Goal: Task Accomplishment & Management: Manage account settings

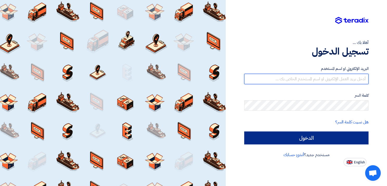
type input "[EMAIL_ADDRESS][DOMAIN_NAME]"
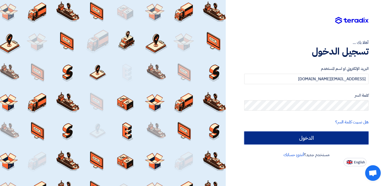
click at [302, 140] on input "الدخول" at bounding box center [306, 138] width 124 height 13
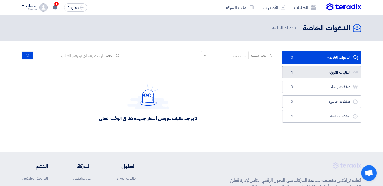
click at [318, 72] on link "الطلبات المقبولة الطلبات المقبولة 1" at bounding box center [321, 72] width 79 height 13
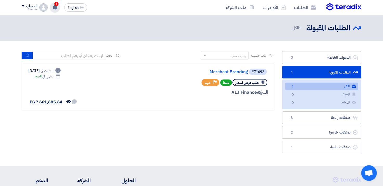
click at [54, 7] on use at bounding box center [55, 7] width 5 height 6
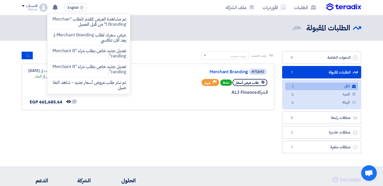
click at [154, 8] on div "الطلبات الأوردرات ملف الشركة English EN تم مشاهدة العرض المقدم للطلب "Merchant …" at bounding box center [191, 7] width 347 height 15
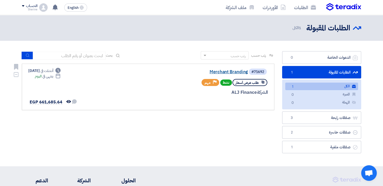
click at [212, 70] on link "Merchant Branding" at bounding box center [196, 72] width 104 height 5
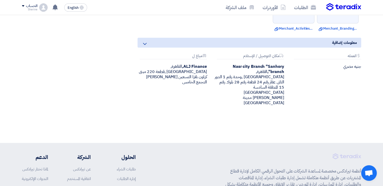
scroll to position [260, 0]
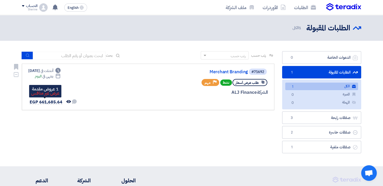
click at [54, 103] on span "EGP 661,685.64" at bounding box center [46, 102] width 33 height 6
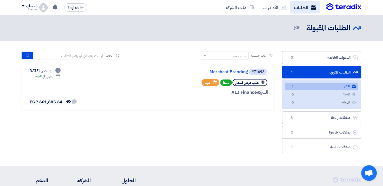
click at [298, 11] on link "الطلبات" at bounding box center [305, 7] width 30 height 12
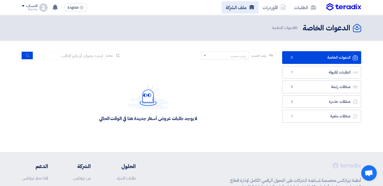
click at [238, 8] on link "ملف الشركة" at bounding box center [240, 7] width 37 height 12
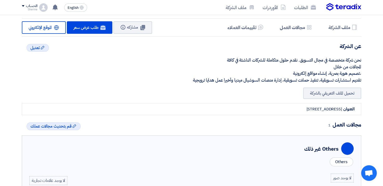
scroll to position [104, 0]
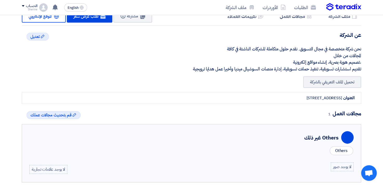
click at [316, 98] on div "[STREET_ADDRESS]" at bounding box center [324, 98] width 36 height 6
click at [333, 95] on div "[STREET_ADDRESS]" at bounding box center [324, 98] width 36 height 6
click at [334, 95] on div "[STREET_ADDRESS]" at bounding box center [324, 98] width 36 height 6
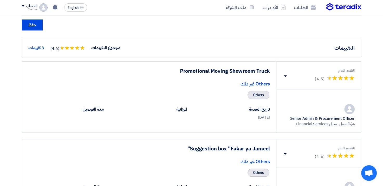
scroll to position [394, 0]
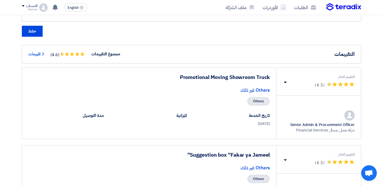
click at [39, 53] on div "3 تقييمات" at bounding box center [36, 54] width 16 height 6
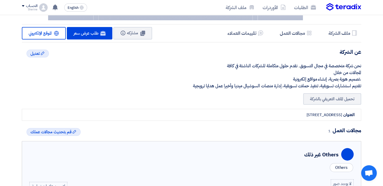
scroll to position [104, 0]
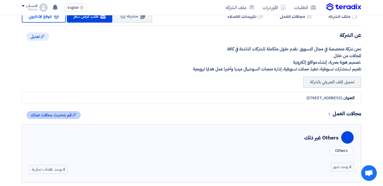
click at [50, 117] on span "قم بتحديث مجالات عملك" at bounding box center [50, 115] width 41 height 6
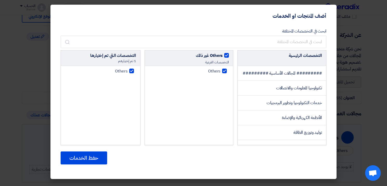
click at [30, 88] on modal-container "أضف المنتجات او الخدمات ابحث في التخصصات المختلفة التخصصات الرئيسية ######### ا…" at bounding box center [193, 93] width 387 height 186
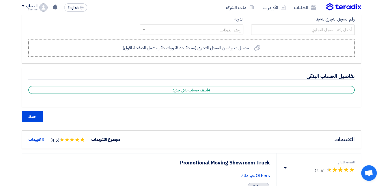
scroll to position [312, 0]
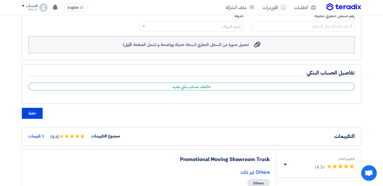
click at [254, 45] on icon "تحميل صورة من السجل التجاري (نسخة حديثة وواضحة و تشمل الصفحة الأولى)" at bounding box center [257, 44] width 6 height 6
click at [0, 0] on input "تحميل صورة من السجل التجاري (نسخة حديثة وواضحة و تشمل الصفحة الأولى) تحميل صورة…" at bounding box center [0, 0] width 0 height 0
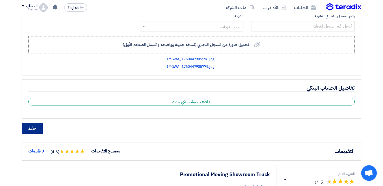
click at [34, 125] on button "حفظ" at bounding box center [32, 128] width 21 height 11
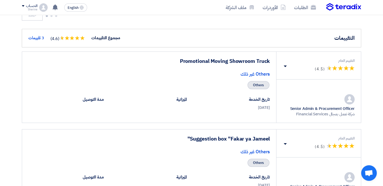
scroll to position [442, 0]
